Goal: Information Seeking & Learning: Learn about a topic

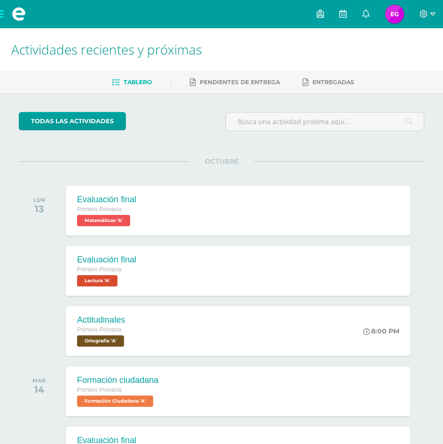
click at [6, 14] on span at bounding box center [19, 14] width 38 height 28
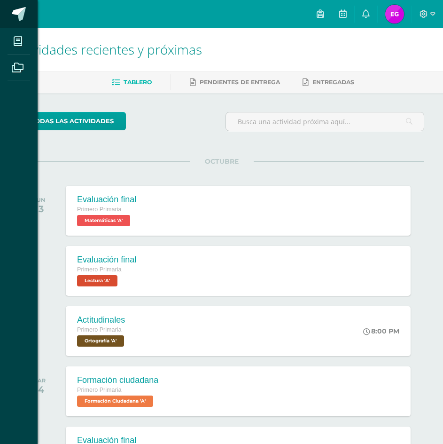
click at [3, 14] on link at bounding box center [19, 14] width 38 height 28
click at [18, 64] on icon at bounding box center [18, 67] width 12 height 9
click at [21, 39] on icon at bounding box center [18, 41] width 8 height 9
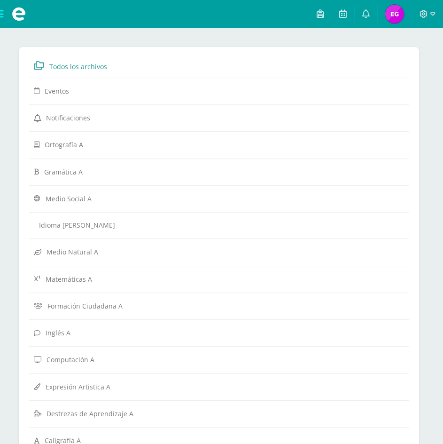
click at [5, 17] on span at bounding box center [19, 14] width 38 height 28
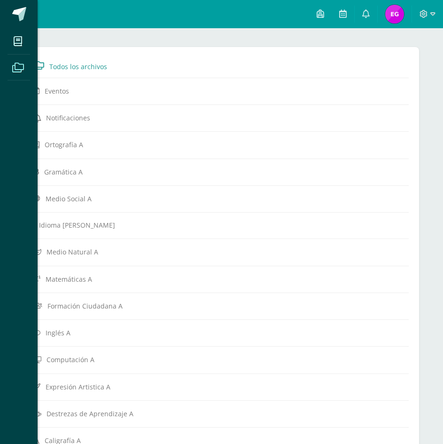
click at [22, 71] on icon at bounding box center [18, 67] width 12 height 9
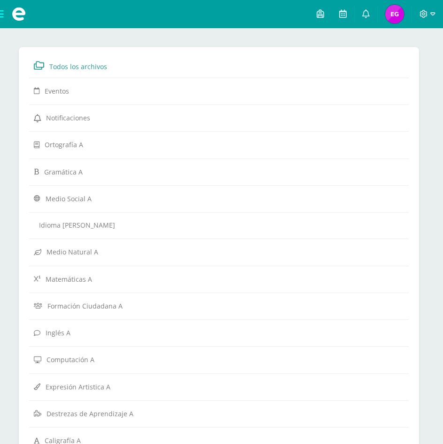
click at [4, 14] on span at bounding box center [19, 14] width 38 height 28
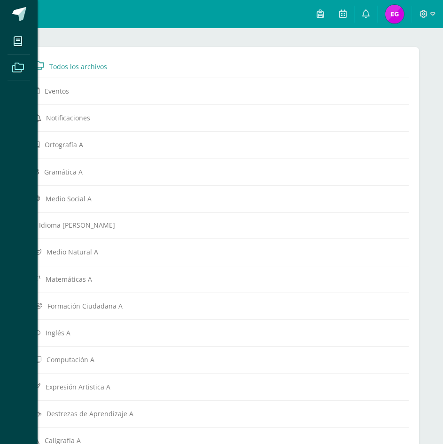
click at [24, 65] on span at bounding box center [18, 66] width 21 height 21
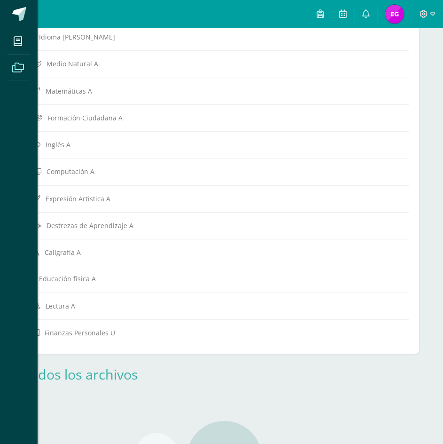
scroll to position [188, 0]
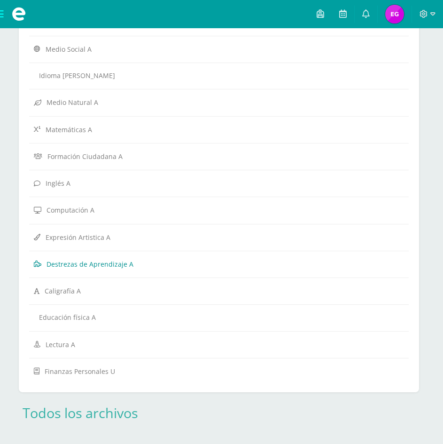
scroll to position [235, 0]
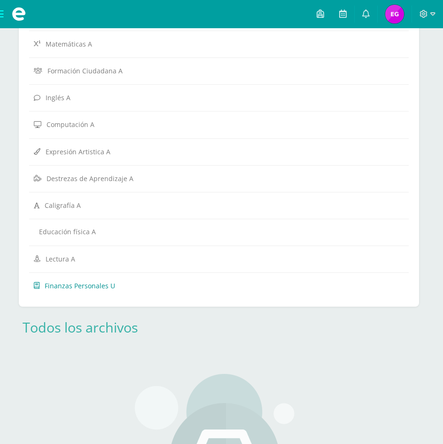
click at [65, 286] on span "Finanzas Personales U" at bounding box center [80, 285] width 71 height 9
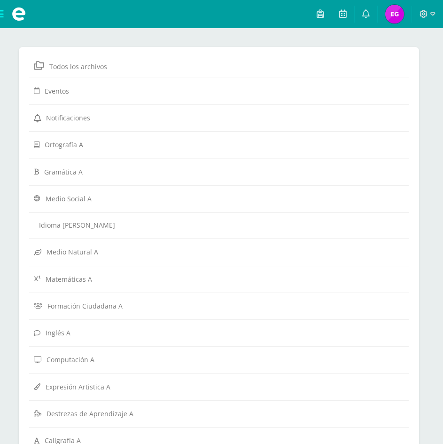
click at [2, 15] on span at bounding box center [19, 14] width 38 height 28
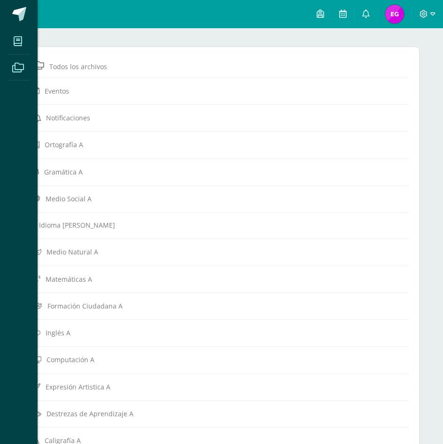
click at [20, 49] on span at bounding box center [18, 41] width 21 height 21
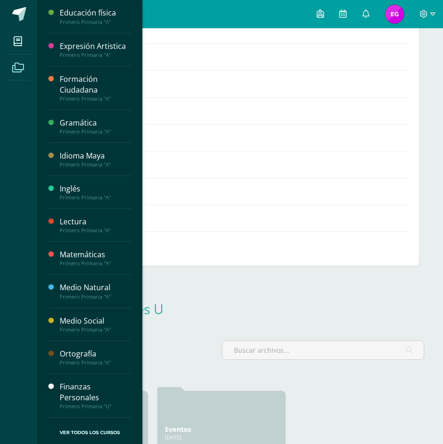
scroll to position [317, 0]
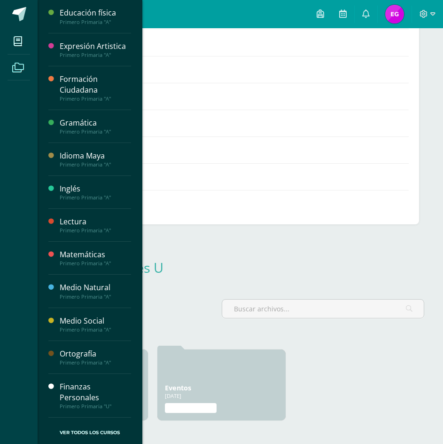
click at [84, 388] on div "Finanzas Personales" at bounding box center [95, 392] width 71 height 22
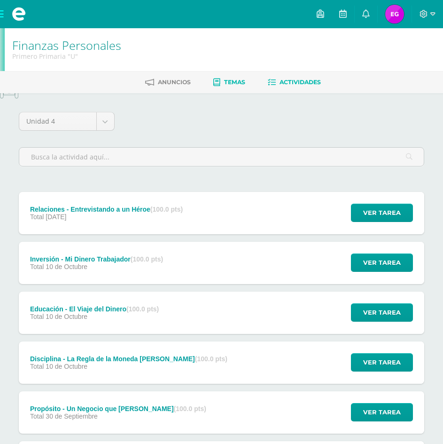
click at [232, 82] on span "Temas" at bounding box center [234, 81] width 21 height 7
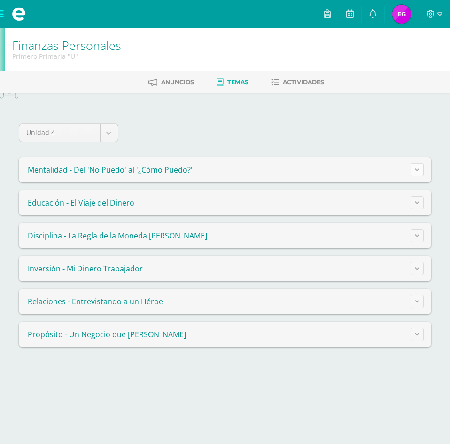
click at [416, 170] on icon at bounding box center [417, 169] width 5 height 5
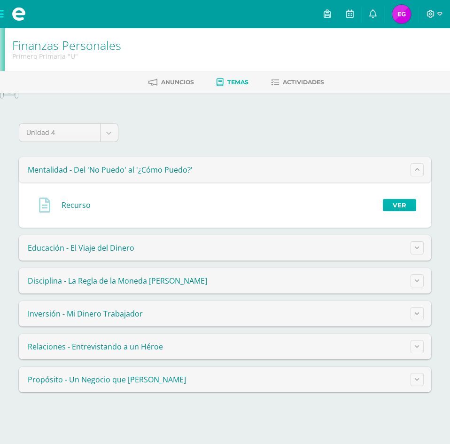
click at [389, 205] on link "Ver" at bounding box center [399, 205] width 33 height 12
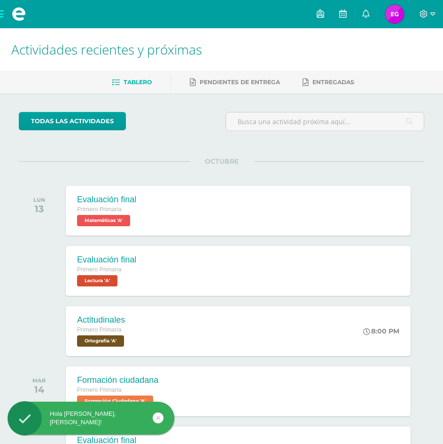
click at [2, 13] on span at bounding box center [19, 14] width 38 height 28
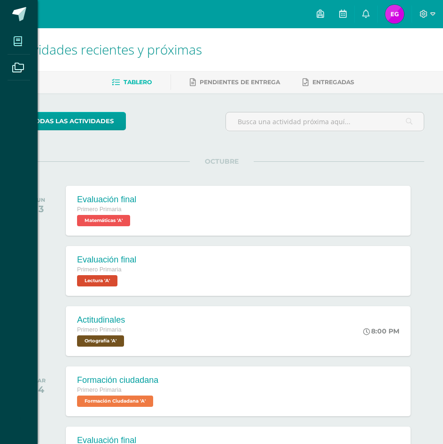
click at [12, 47] on span at bounding box center [18, 41] width 21 height 21
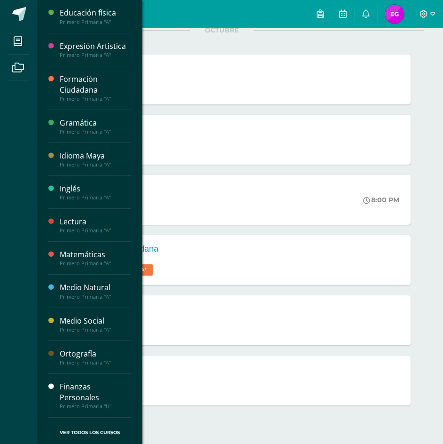
scroll to position [141, 0]
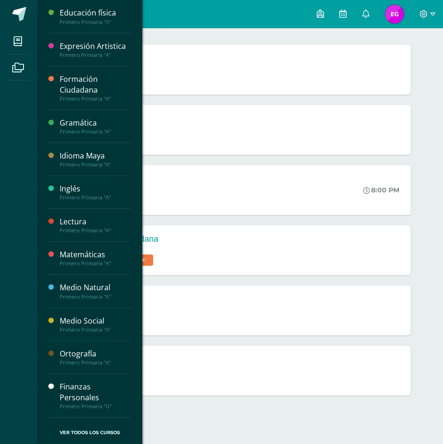
click at [89, 398] on div "Finanzas Personales" at bounding box center [95, 392] width 71 height 22
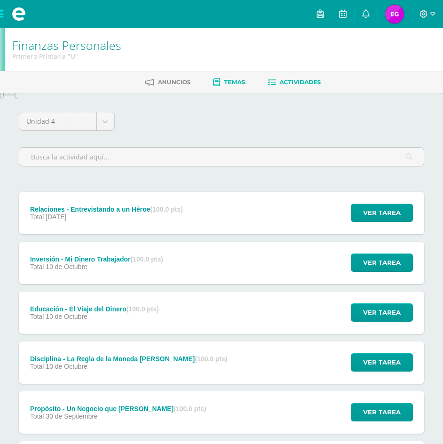
click at [239, 84] on span "Temas" at bounding box center [234, 81] width 21 height 7
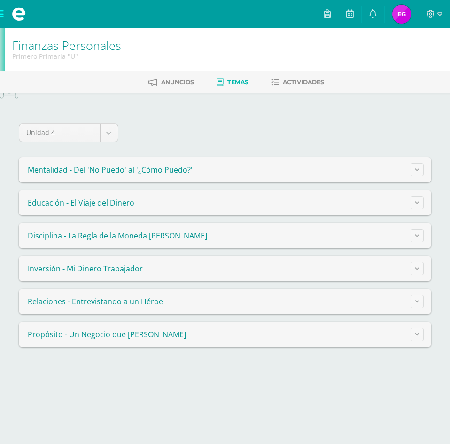
click at [264, 176] on summary "Mentalidad - Del 'No Puedo' al '¿Cómo Puedo?'" at bounding box center [225, 169] width 413 height 25
click at [416, 171] on icon at bounding box center [417, 169] width 5 height 5
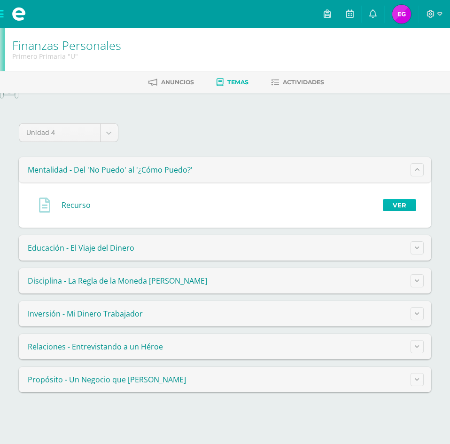
click at [390, 207] on link "Ver" at bounding box center [399, 205] width 33 height 12
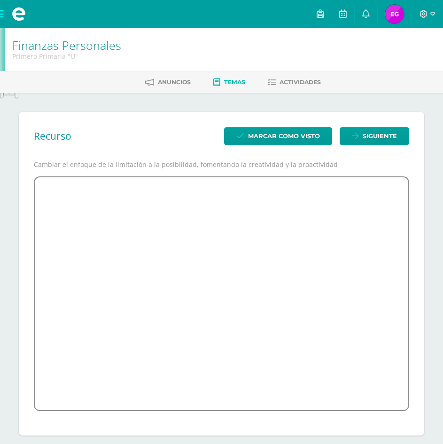
scroll to position [10, 0]
